Goal: Check status: Check status

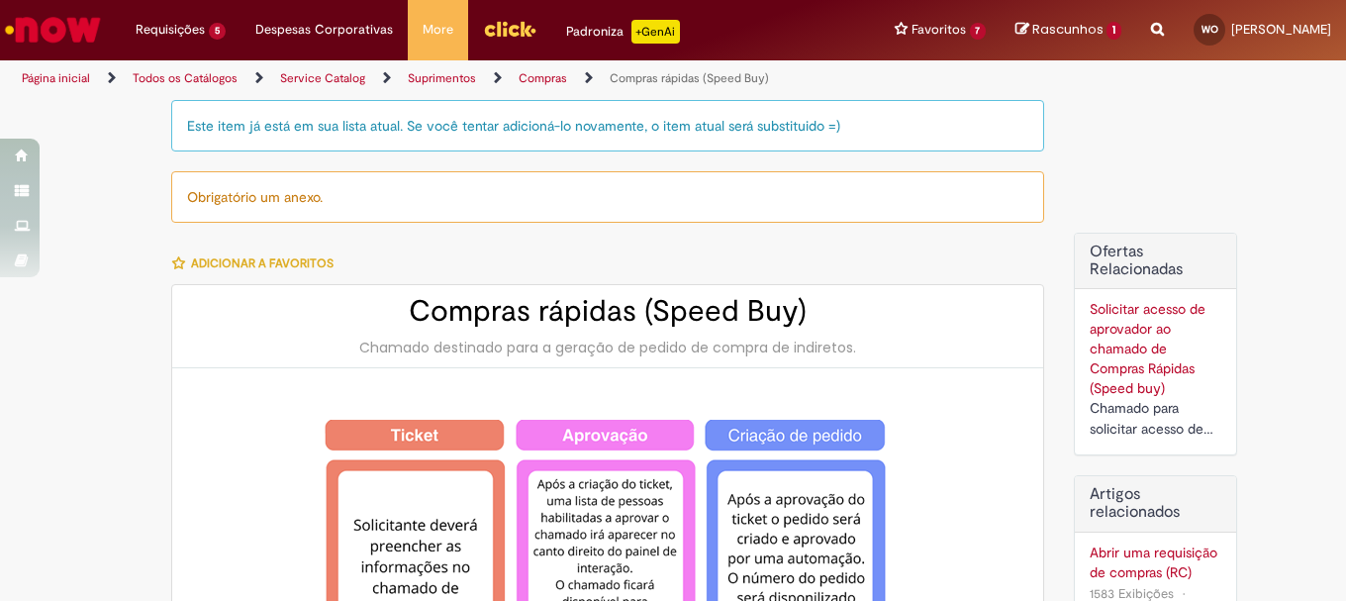
scroll to position [1386, 0]
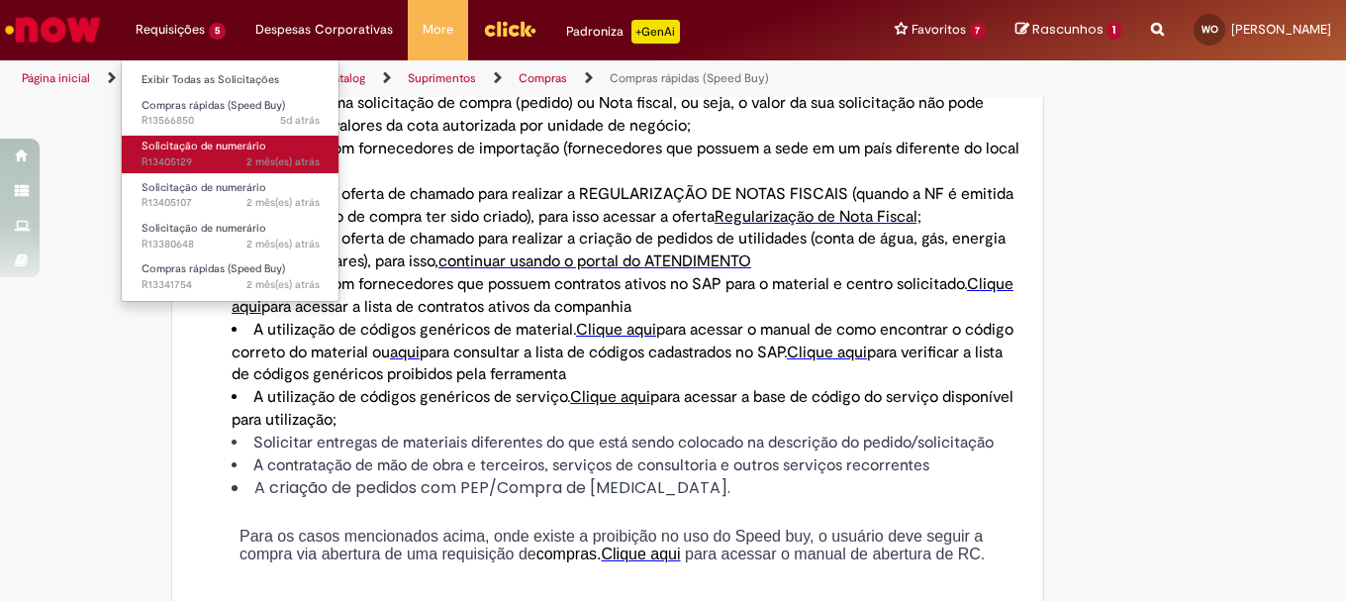
click at [178, 159] on span "2 mês(es) atrás 2 meses atrás R13405129" at bounding box center [231, 162] width 178 height 16
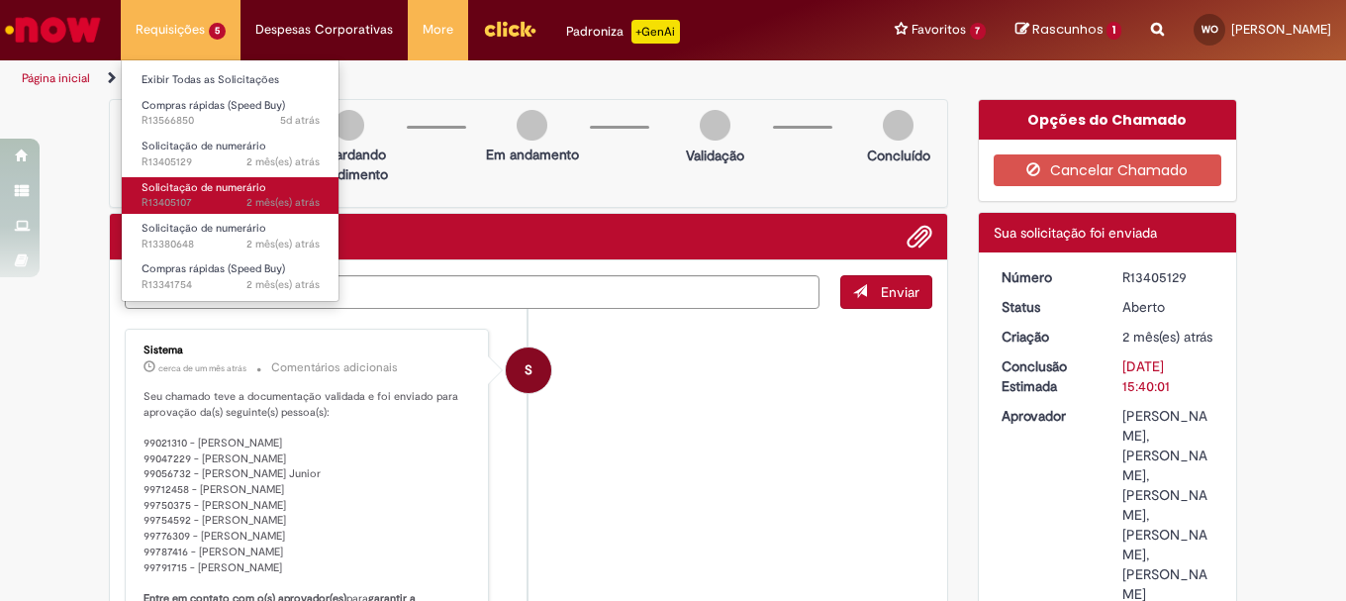
click at [235, 195] on link "Solicitação de numerário 2 mês(es) atrás 2 meses atrás R13405107" at bounding box center [231, 195] width 218 height 37
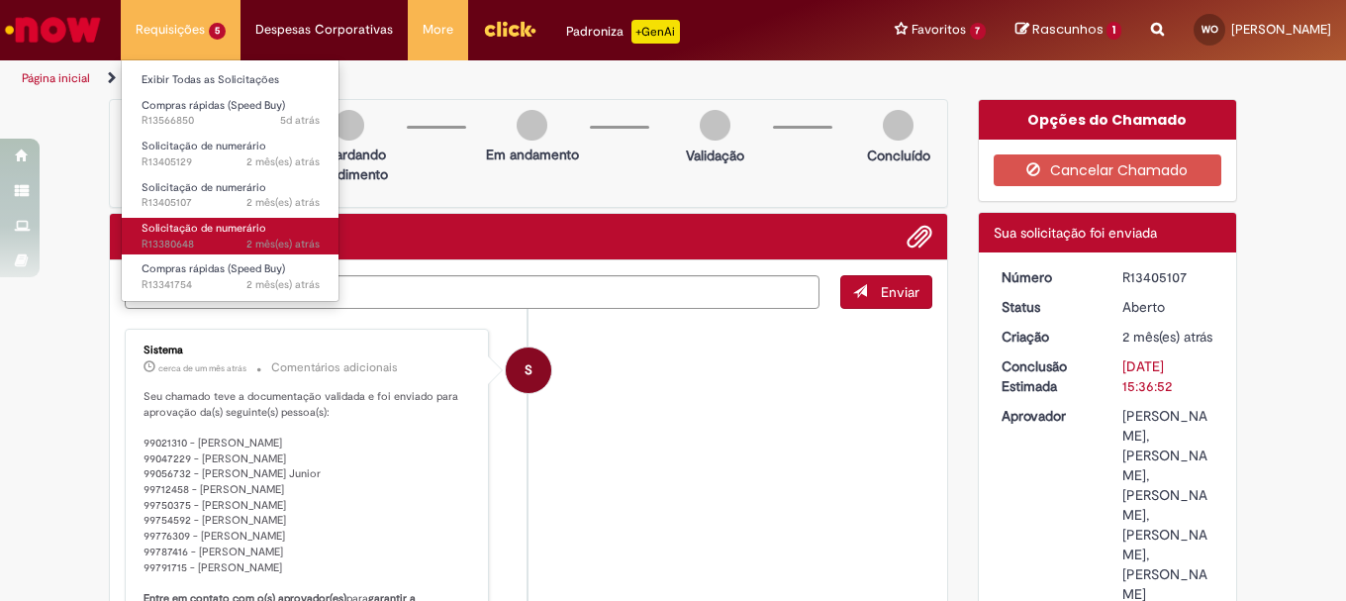
click at [184, 234] on span "Solicitação de numerário" at bounding box center [204, 228] width 125 height 15
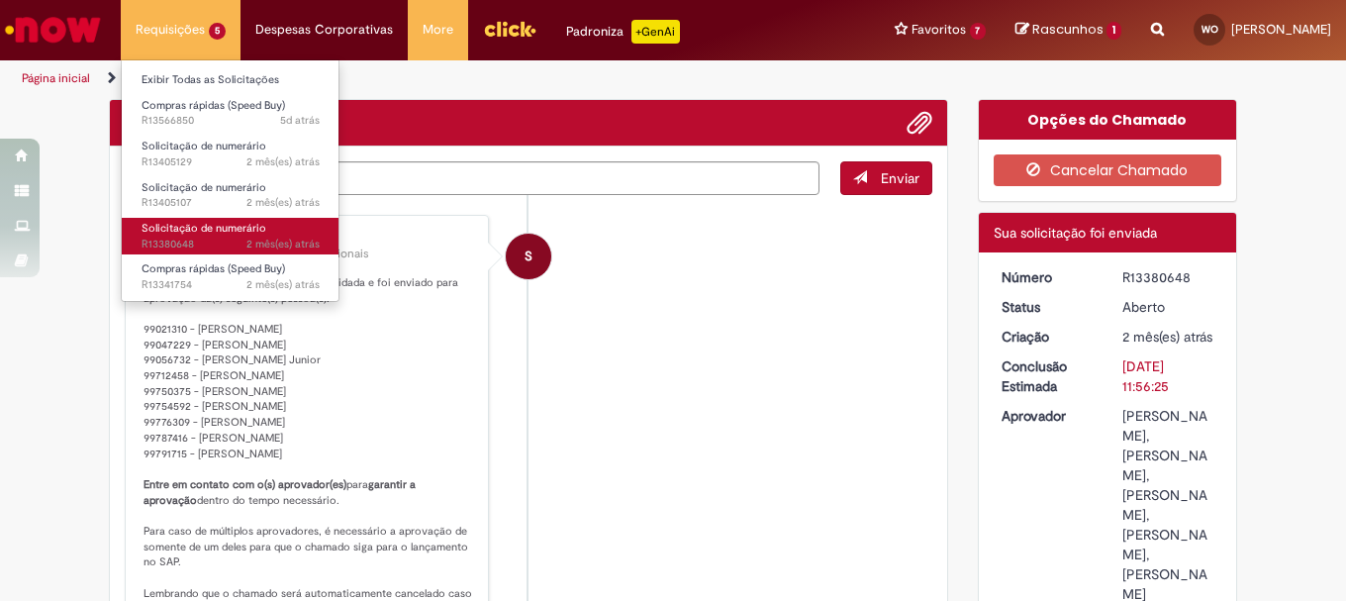
click at [208, 244] on span "2 mês(es) atrás 2 meses atrás R13380648" at bounding box center [231, 245] width 178 height 16
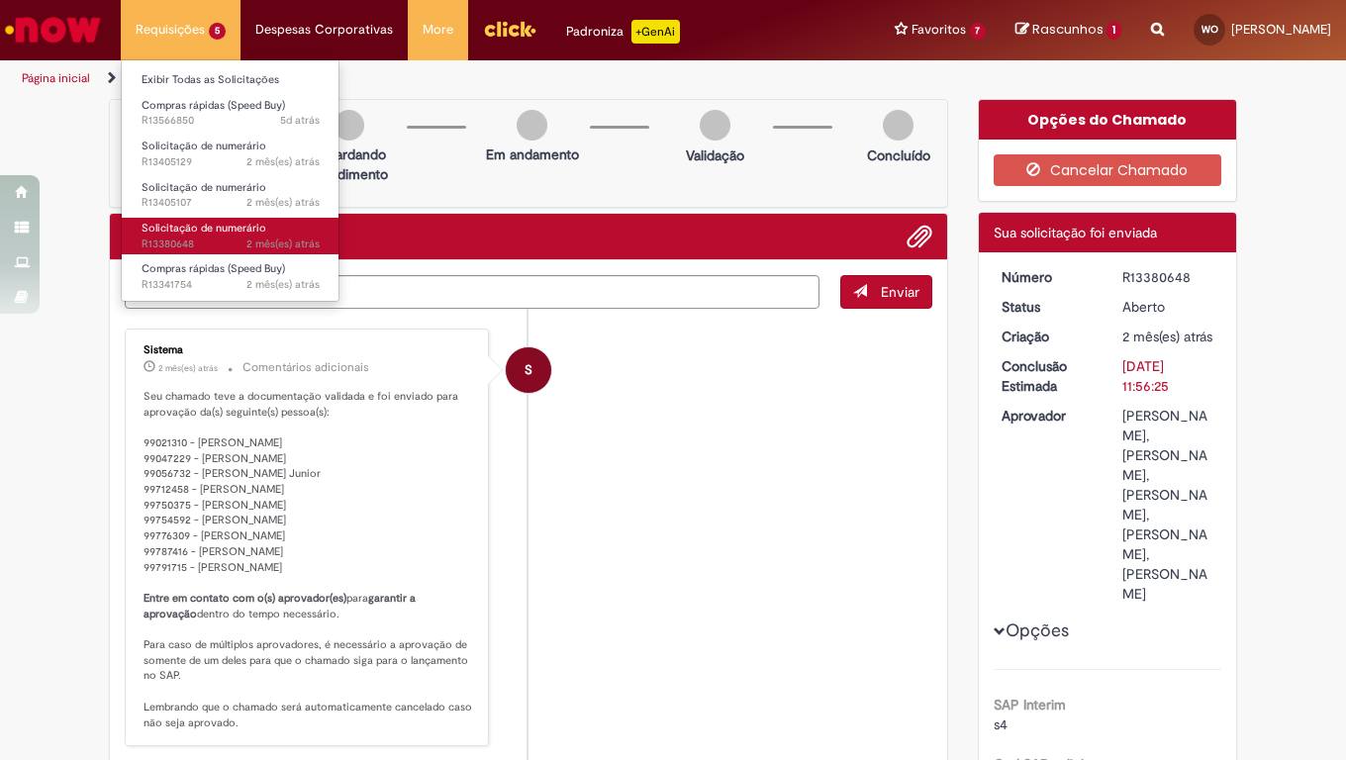
click at [170, 237] on span "2 mês(es) atrás 2 meses atrás R13380648" at bounding box center [231, 245] width 178 height 16
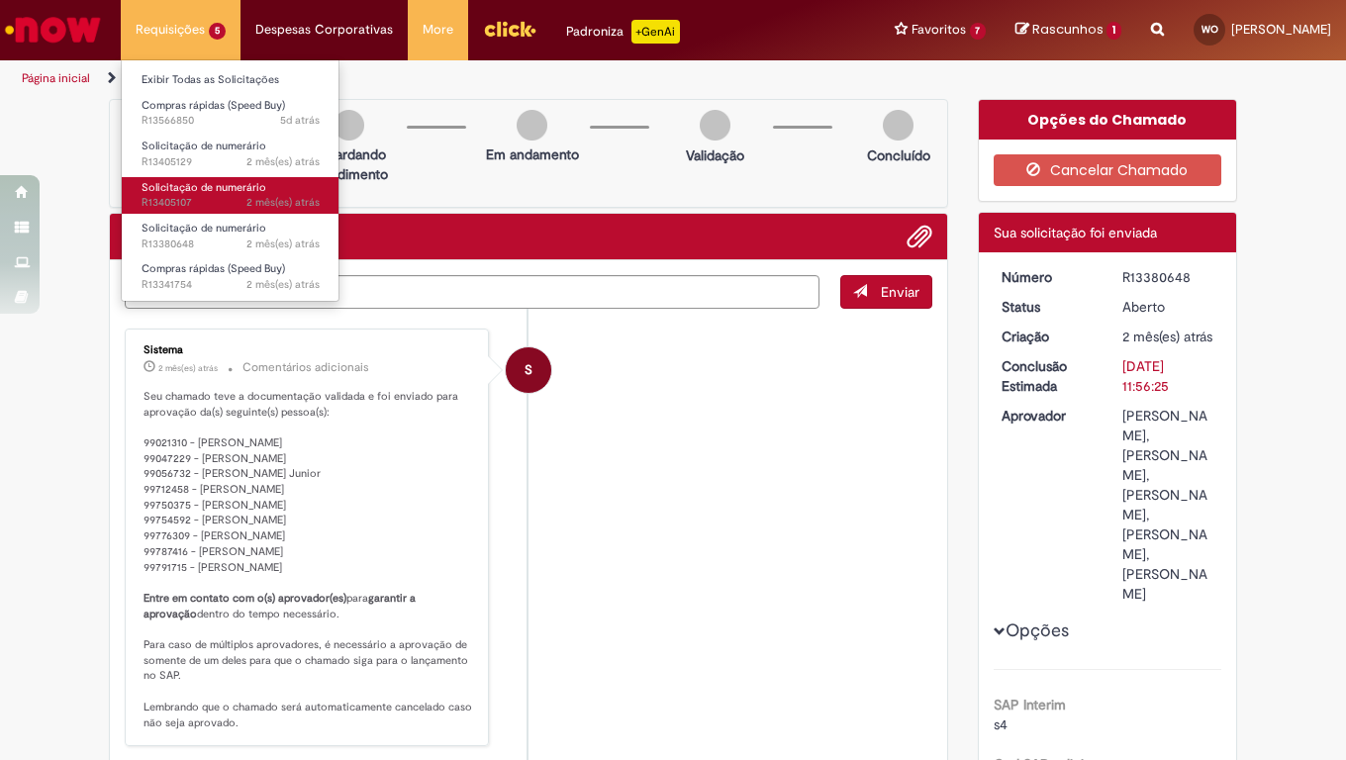
click at [179, 197] on span "2 mês(es) atrás 2 meses atrás R13405107" at bounding box center [231, 203] width 178 height 16
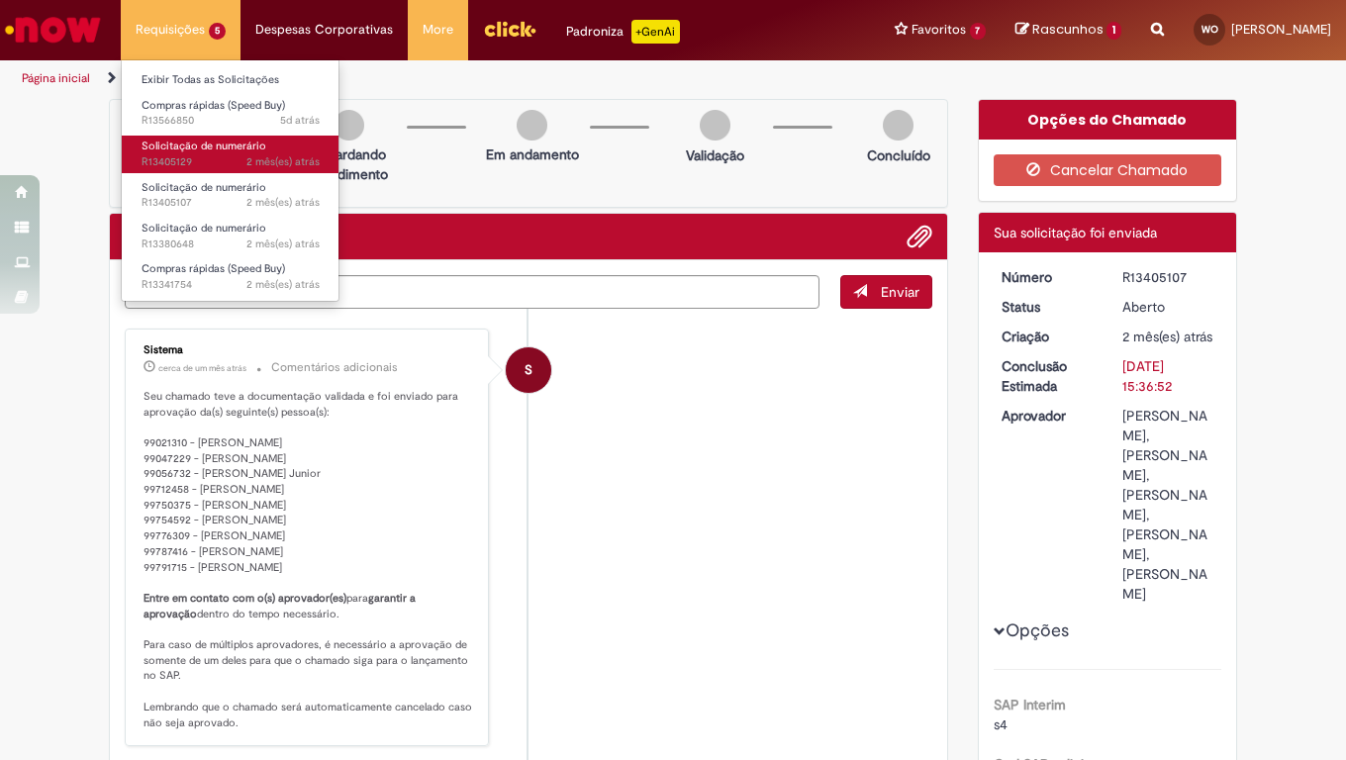
click at [191, 157] on span "2 mês(es) atrás 2 meses atrás R13405129" at bounding box center [231, 162] width 178 height 16
